Goal: Check status

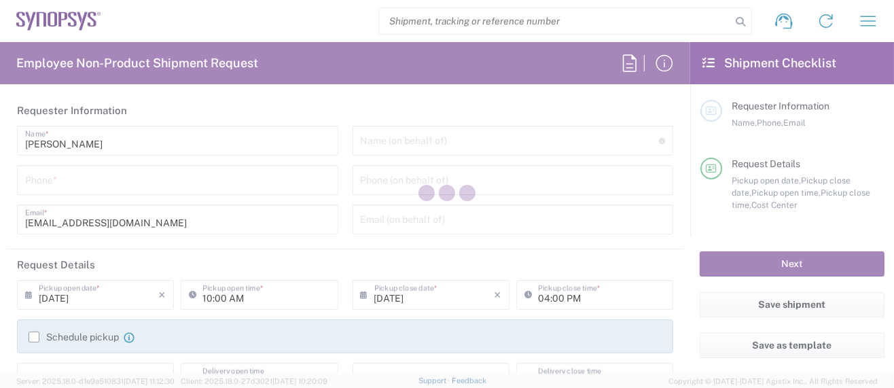
type input "Department"
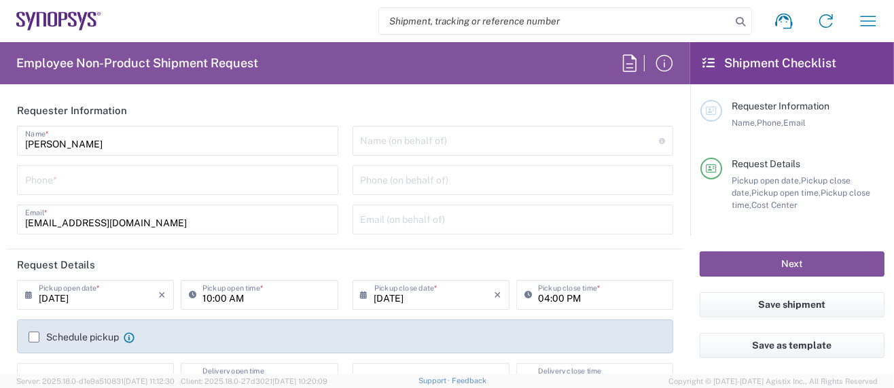
type input "Delivered at Place"
type input "US01, SG, MSIP2, R&D 510464"
type input "United States"
type input "Oregon"
type input "United States"
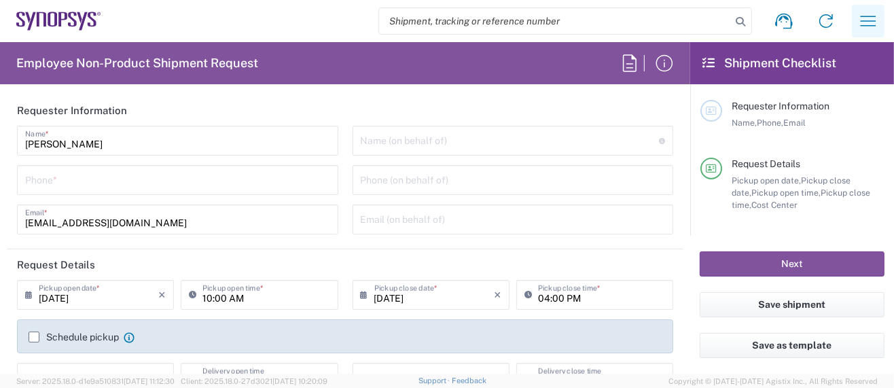
click at [875, 22] on icon "button" at bounding box center [868, 21] width 22 height 22
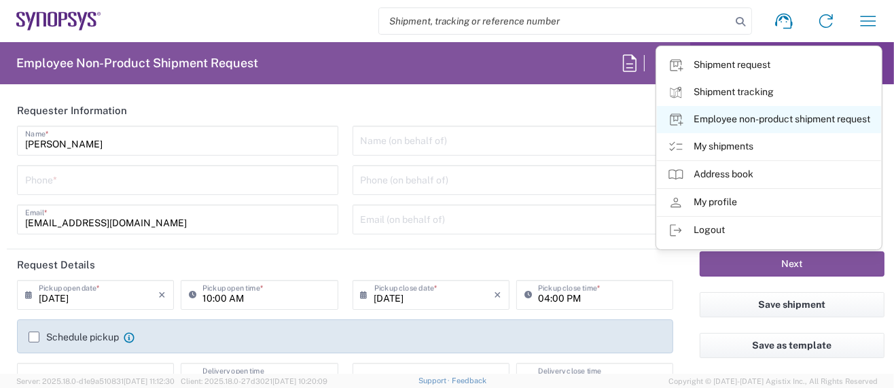
type input "Hillsboro US03"
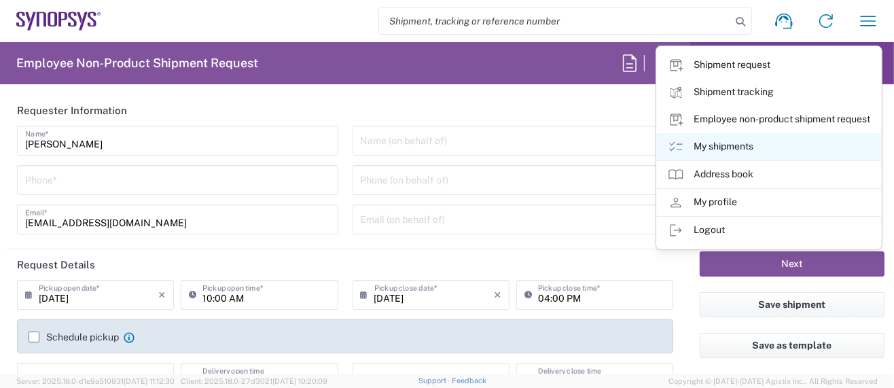
click at [741, 143] on link "My shipments" at bounding box center [769, 146] width 224 height 27
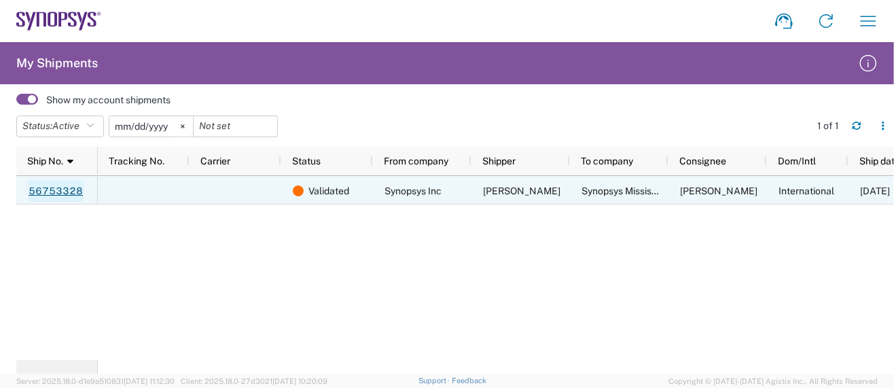
click at [62, 189] on link "56753328" at bounding box center [56, 191] width 56 height 22
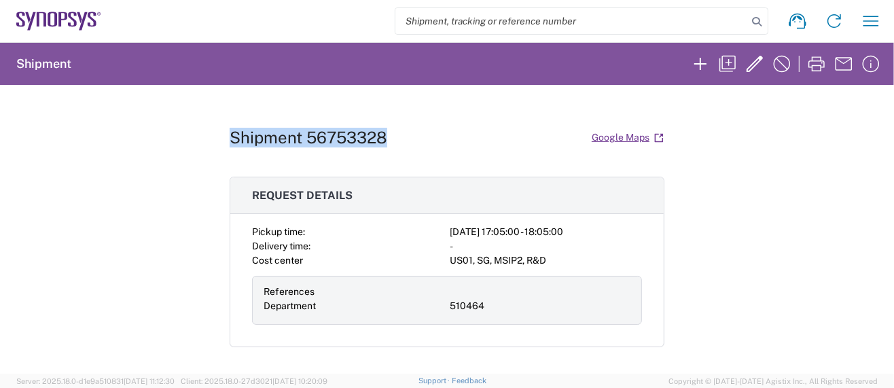
drag, startPoint x: 224, startPoint y: 138, endPoint x: 404, endPoint y: 135, distance: 179.4
click at [404, 135] on div "Shipment 56753328 Google Maps" at bounding box center [447, 138] width 435 height 24
copy h1 "Shipment 56753328"
drag, startPoint x: 749, startPoint y: 166, endPoint x: 749, endPoint y: 159, distance: 7.5
click at [749, 165] on div "Shipment 56753328 Google Maps Request details Pickup time: 2025-09-09 17:05:00 …" at bounding box center [447, 229] width 894 height 289
